Goal: Task Accomplishment & Management: Manage account settings

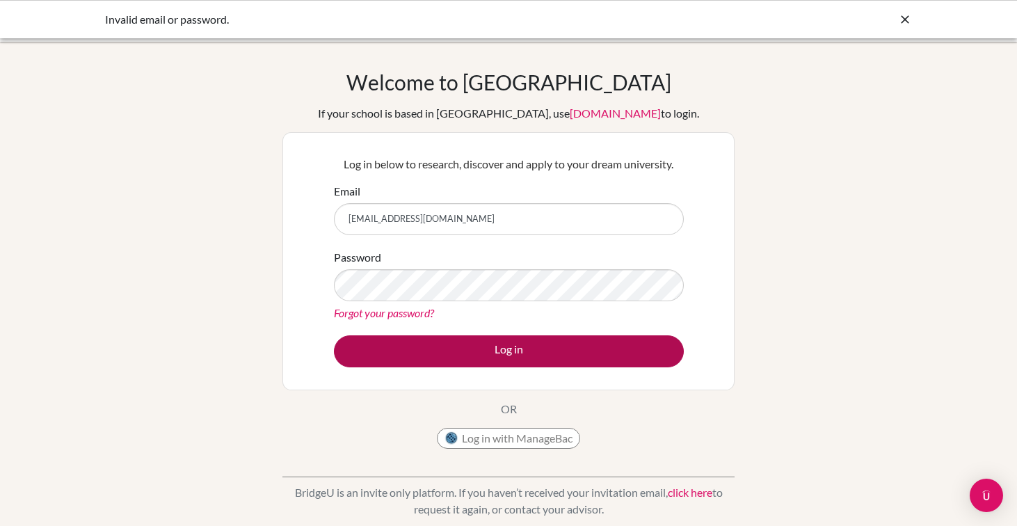
click at [511, 353] on button "Log in" at bounding box center [509, 351] width 350 height 32
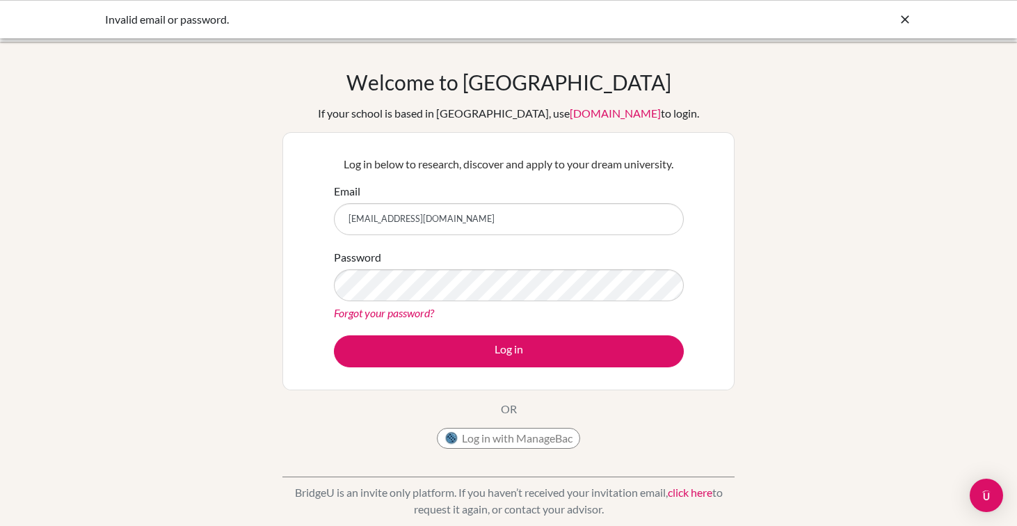
click at [520, 439] on button "Log in with ManageBac" at bounding box center [508, 438] width 143 height 21
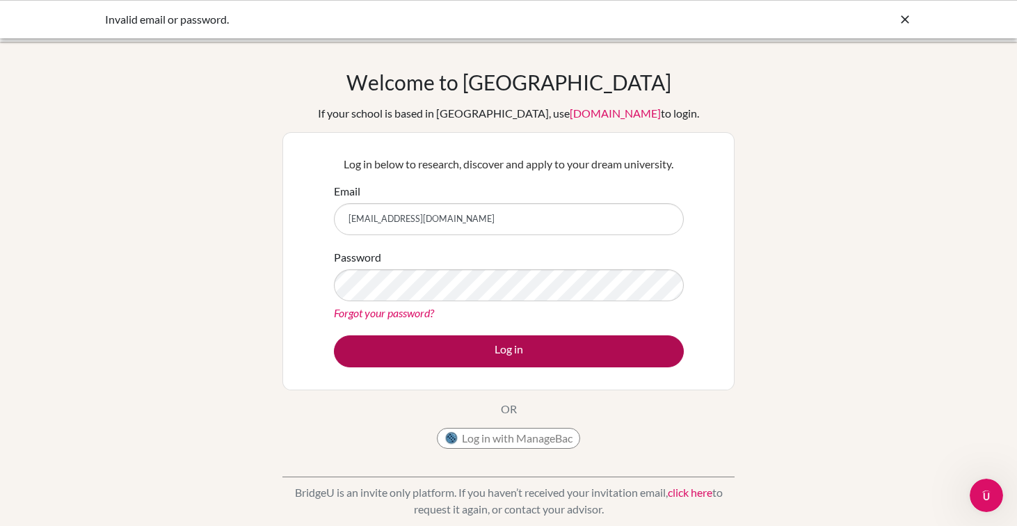
click at [411, 355] on button "Log in" at bounding box center [509, 351] width 350 height 32
click at [522, 356] on button "Log in" at bounding box center [509, 351] width 350 height 32
click at [504, 356] on button "Log in" at bounding box center [509, 351] width 350 height 32
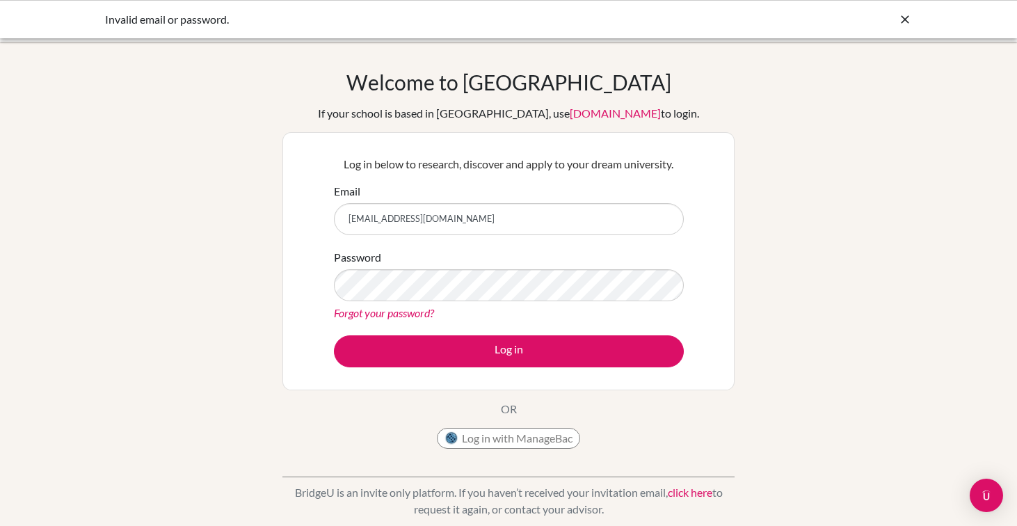
click at [576, 247] on form "Email Sofja.003889@aiadubai.com Password Forgot your password? Log in" at bounding box center [509, 275] width 350 height 184
click at [541, 217] on input "[EMAIL_ADDRESS][DOMAIN_NAME]" at bounding box center [509, 219] width 350 height 32
click at [551, 439] on button "Log in with ManageBac" at bounding box center [508, 438] width 143 height 21
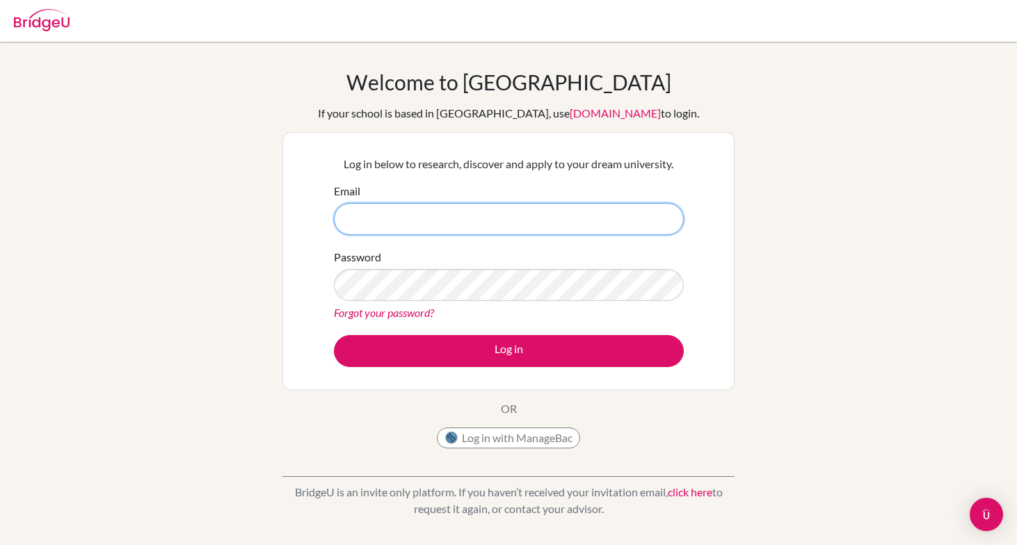
type input "[EMAIL_ADDRESS][DOMAIN_NAME]"
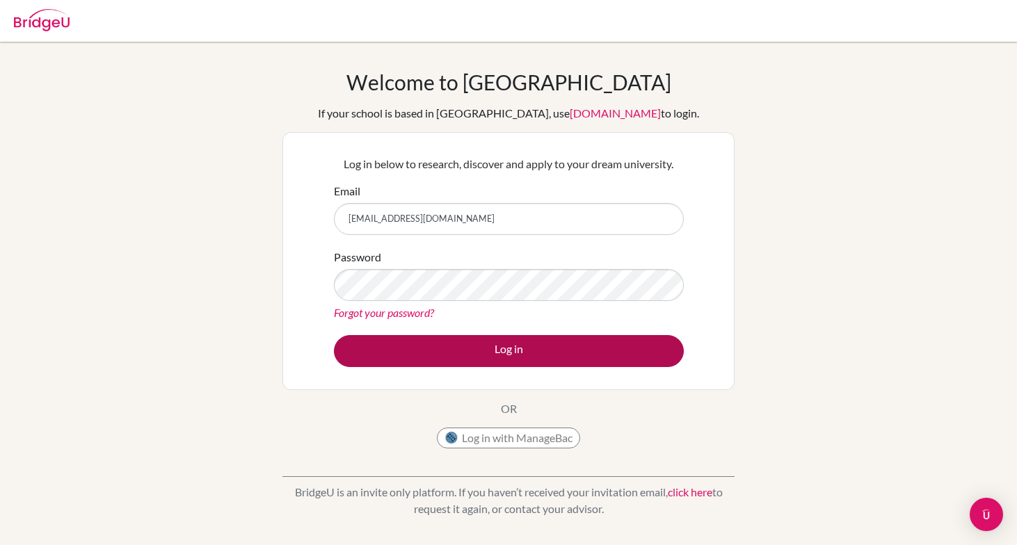
click at [517, 362] on button "Log in" at bounding box center [509, 351] width 350 height 32
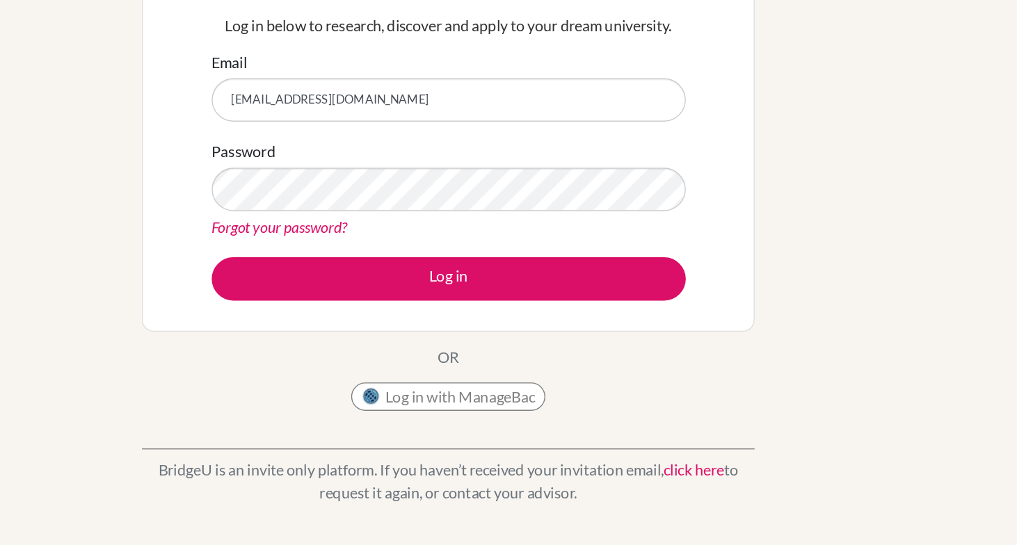
scroll to position [109, 0]
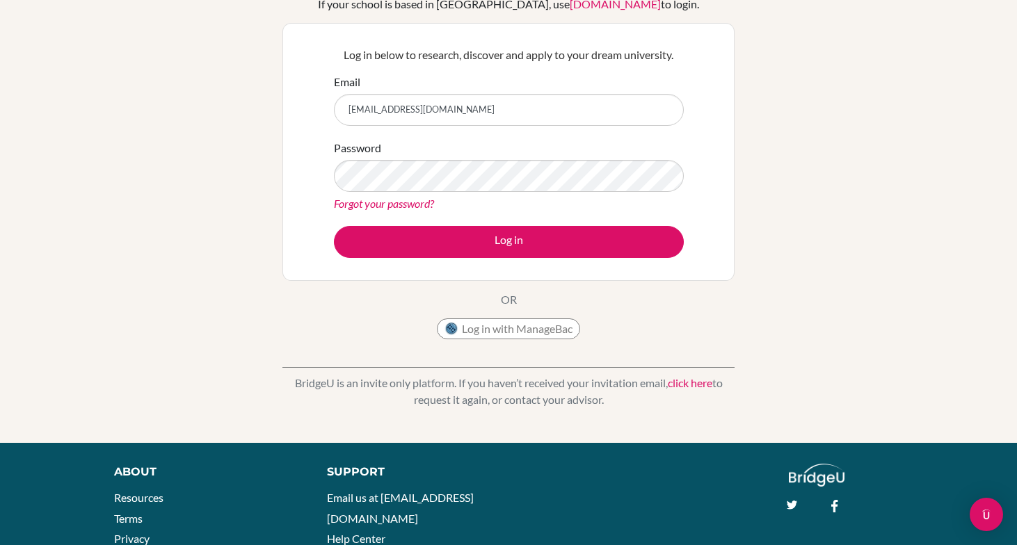
click at [509, 241] on button "Log in" at bounding box center [509, 242] width 350 height 32
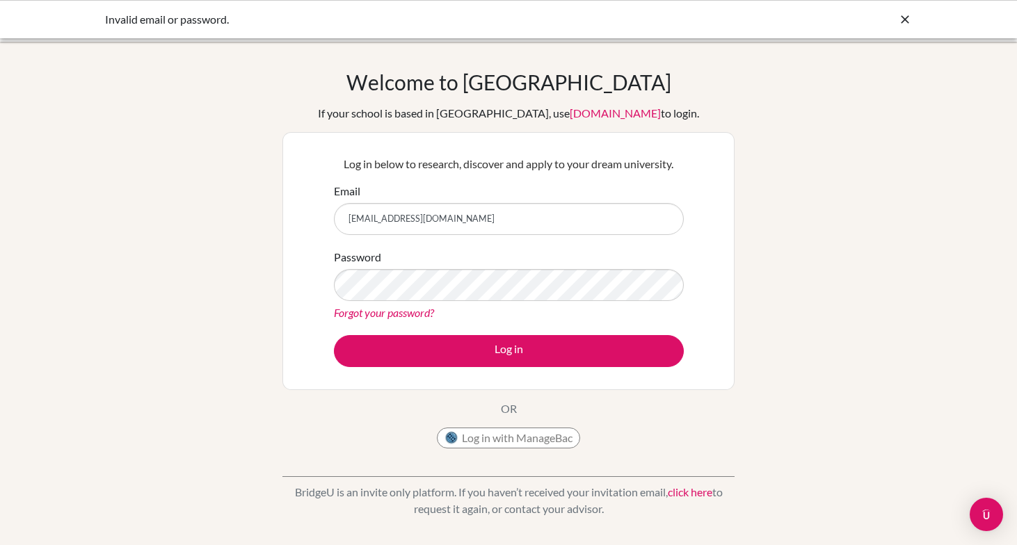
click at [435, 263] on div "Password Forgot your password?" at bounding box center [509, 285] width 350 height 72
click at [369, 312] on link "Forgot your password?" at bounding box center [384, 312] width 100 height 13
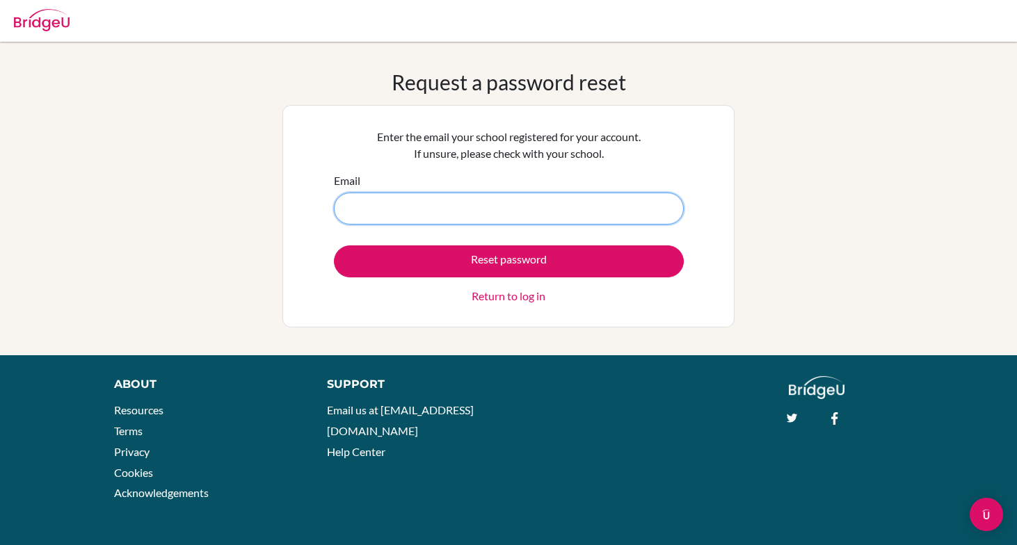
type input "[EMAIL_ADDRESS][DOMAIN_NAME]"
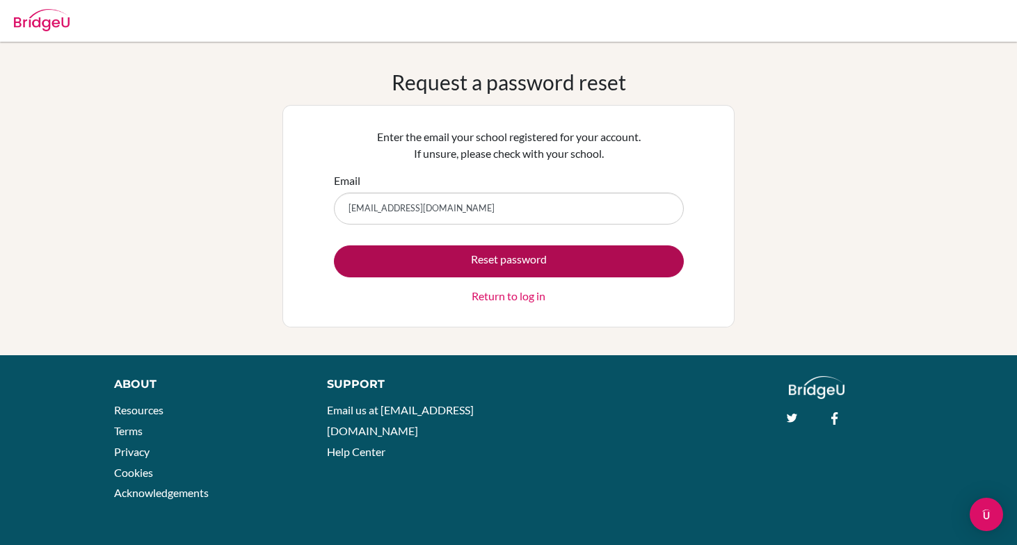
click at [433, 259] on button "Reset password" at bounding box center [509, 262] width 350 height 32
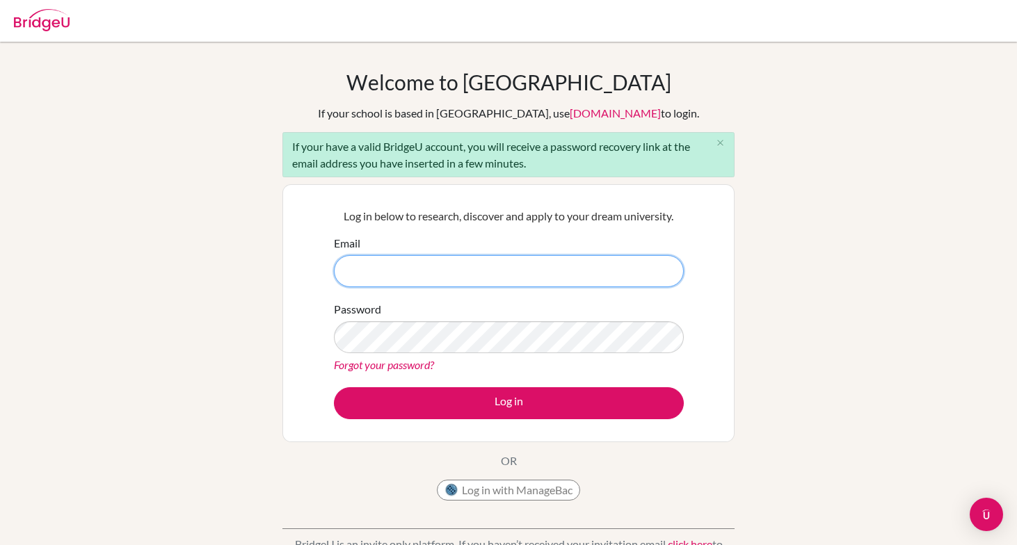
type input "[EMAIL_ADDRESS][DOMAIN_NAME]"
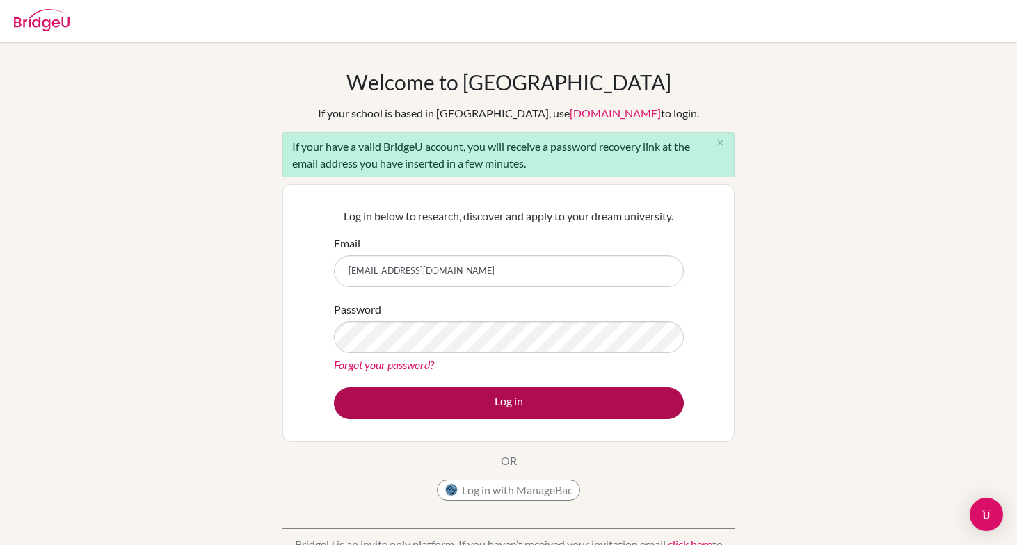
click at [447, 397] on button "Log in" at bounding box center [509, 404] width 350 height 32
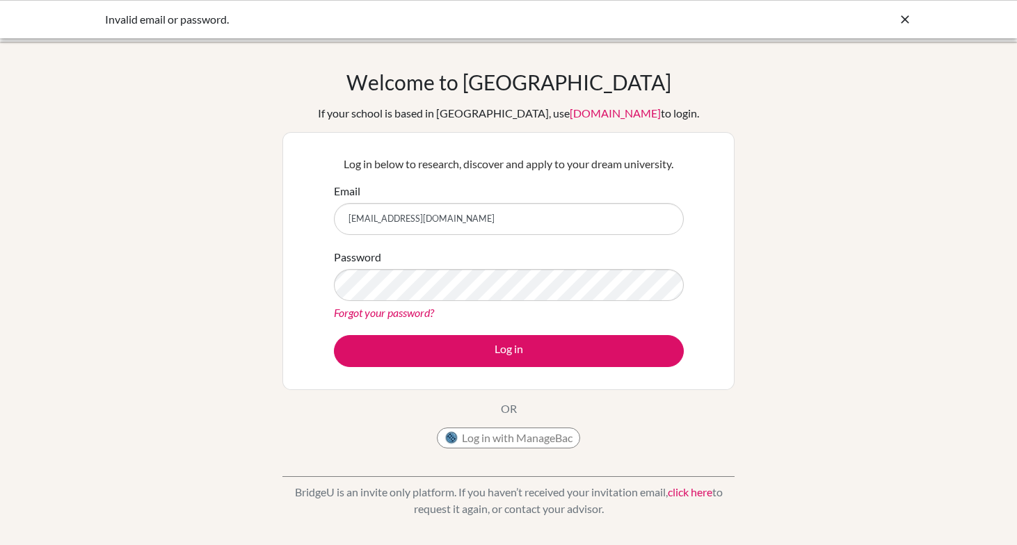
click at [525, 230] on input "[EMAIL_ADDRESS][DOMAIN_NAME]" at bounding box center [509, 219] width 350 height 32
click at [399, 310] on link "Forgot your password?" at bounding box center [384, 312] width 100 height 13
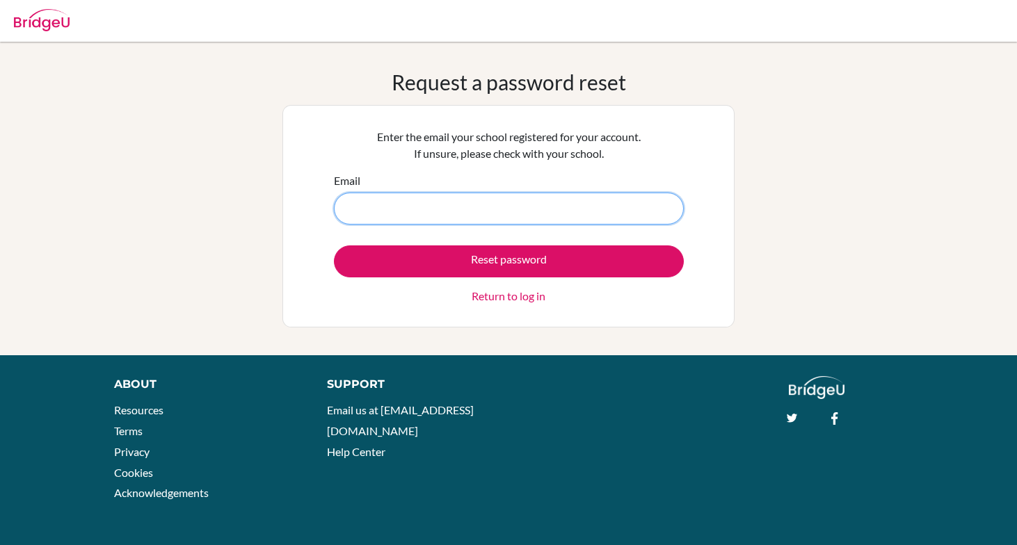
type input "[EMAIL_ADDRESS][DOMAIN_NAME]"
click at [473, 209] on input "[EMAIL_ADDRESS][DOMAIN_NAME]" at bounding box center [509, 209] width 350 height 32
click at [473, 299] on link "Return to log in" at bounding box center [509, 296] width 74 height 17
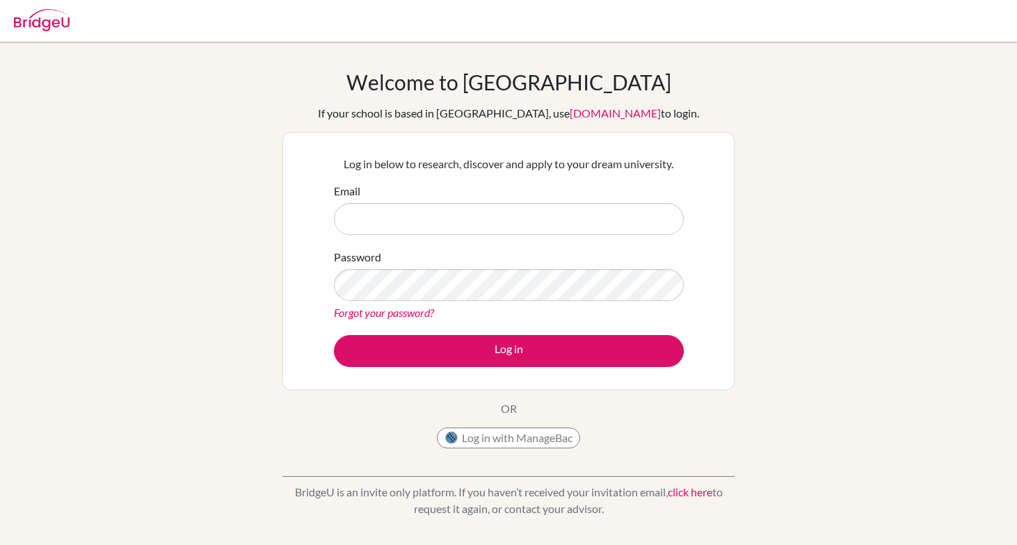
click at [394, 306] on link "Forgot your password?" at bounding box center [384, 312] width 100 height 13
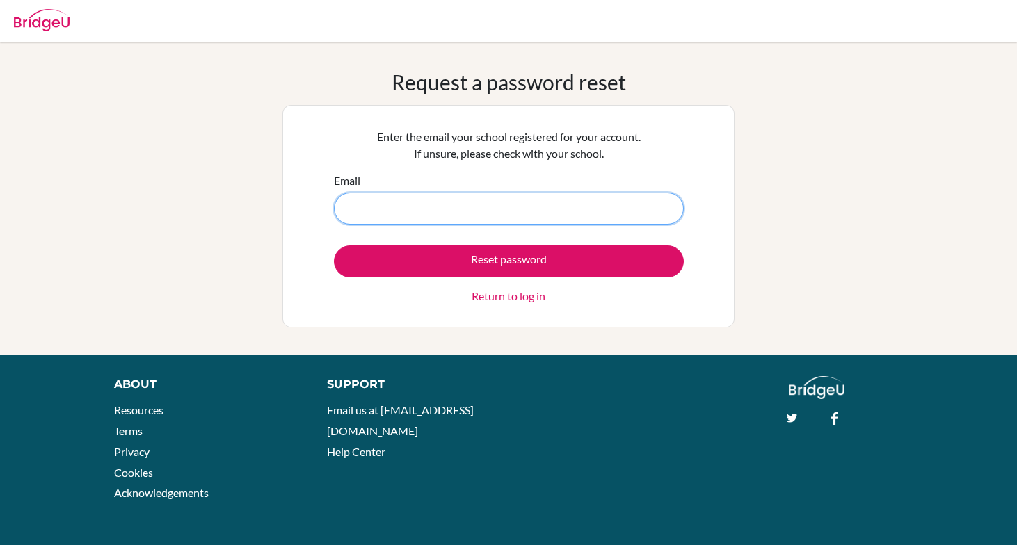
type input "[EMAIL_ADDRESS][DOMAIN_NAME]"
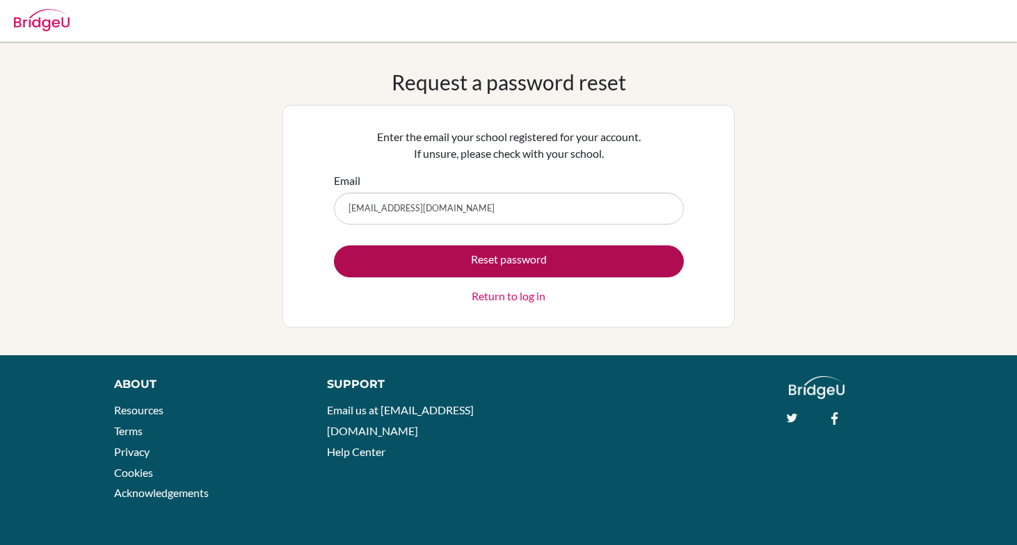
click at [468, 260] on button "Reset password" at bounding box center [509, 262] width 350 height 32
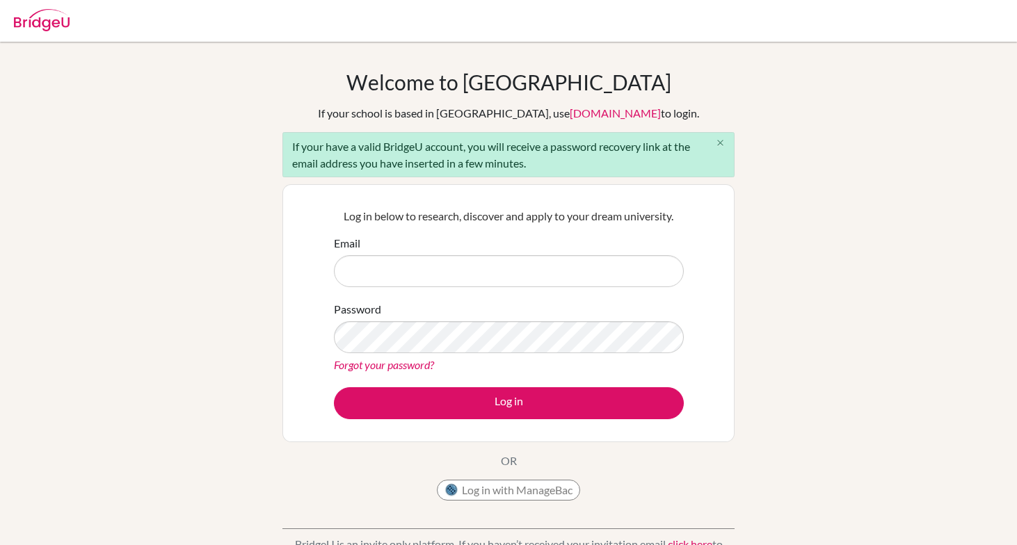
click at [723, 143] on icon "close" at bounding box center [720, 143] width 10 height 10
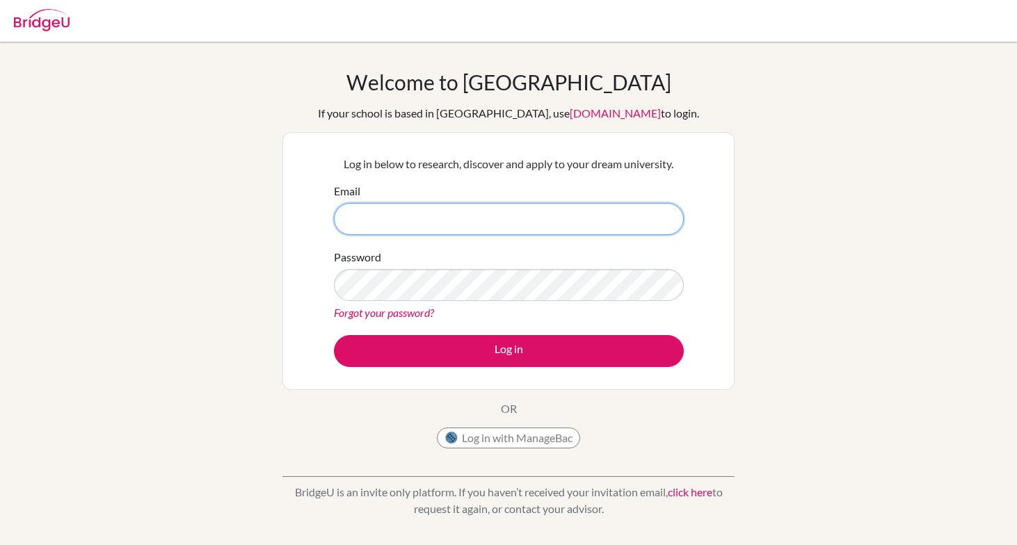
click at [368, 230] on input "Email" at bounding box center [509, 219] width 350 height 32
type input "[EMAIL_ADDRESS][DOMAIN_NAME]"
